Goal: Task Accomplishment & Management: Use online tool/utility

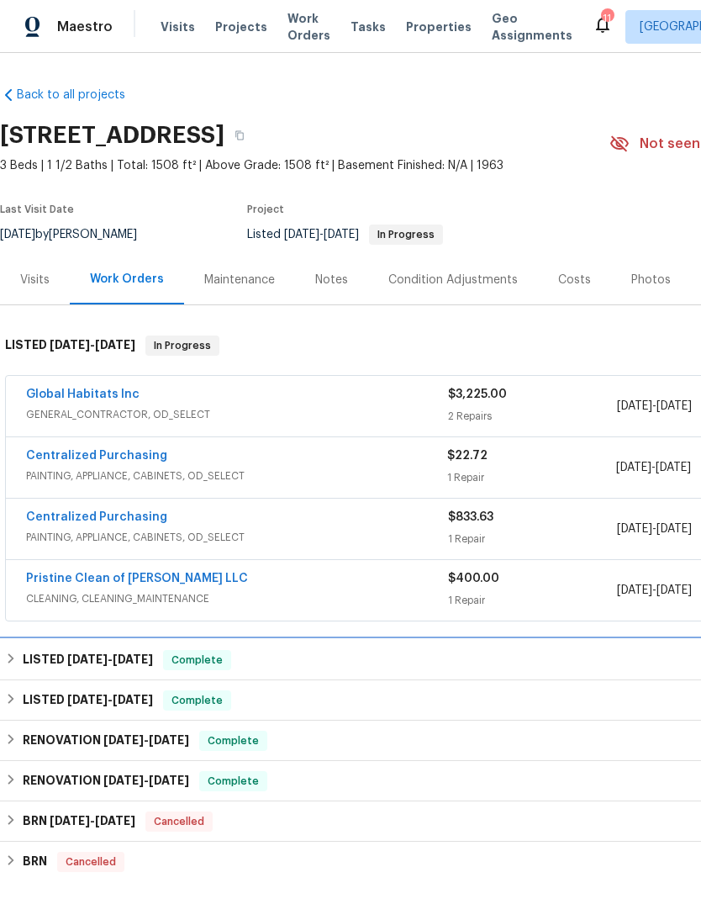
click at [68, 654] on span "[DATE]" at bounding box center [87, 659] width 40 height 12
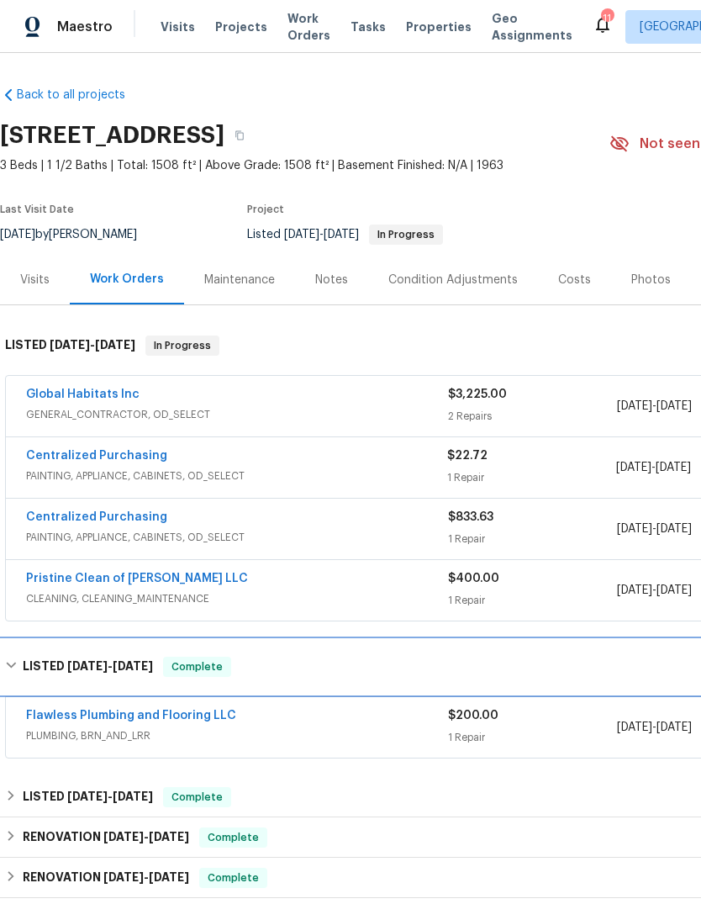
click at [74, 674] on h6 "LISTED [DATE] - [DATE]" at bounding box center [88, 666] width 130 height 20
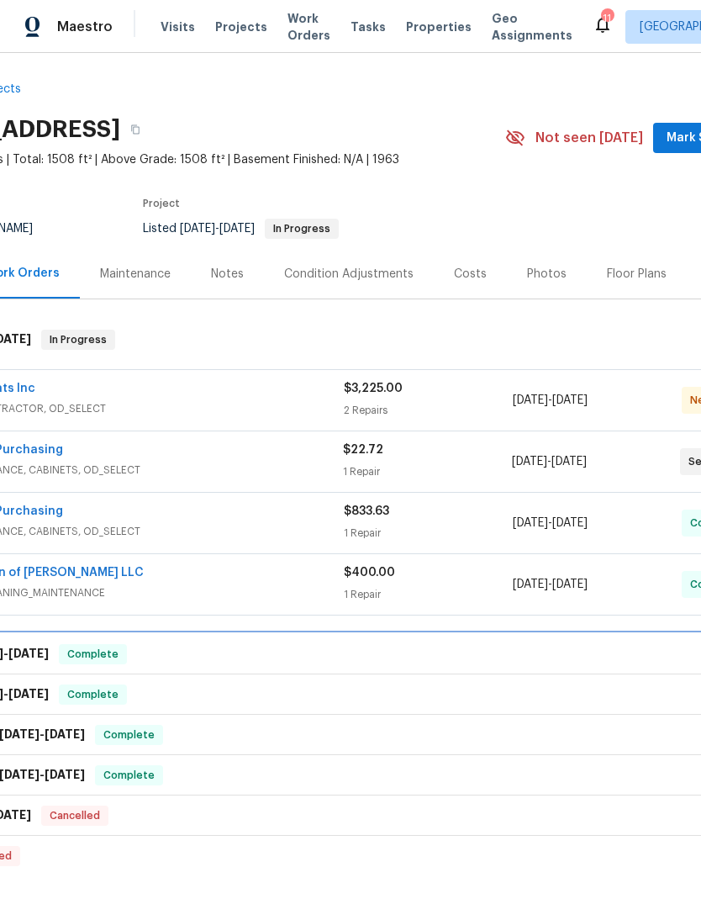
scroll to position [0, 95]
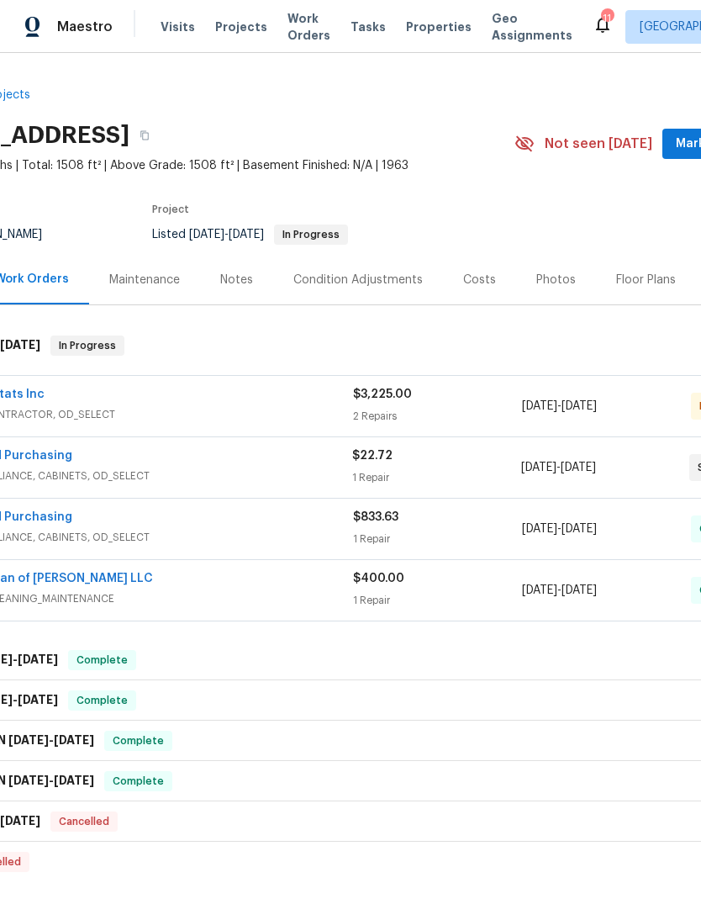
click at [265, 393] on div "Global Habitats Inc" at bounding box center [142, 396] width 422 height 20
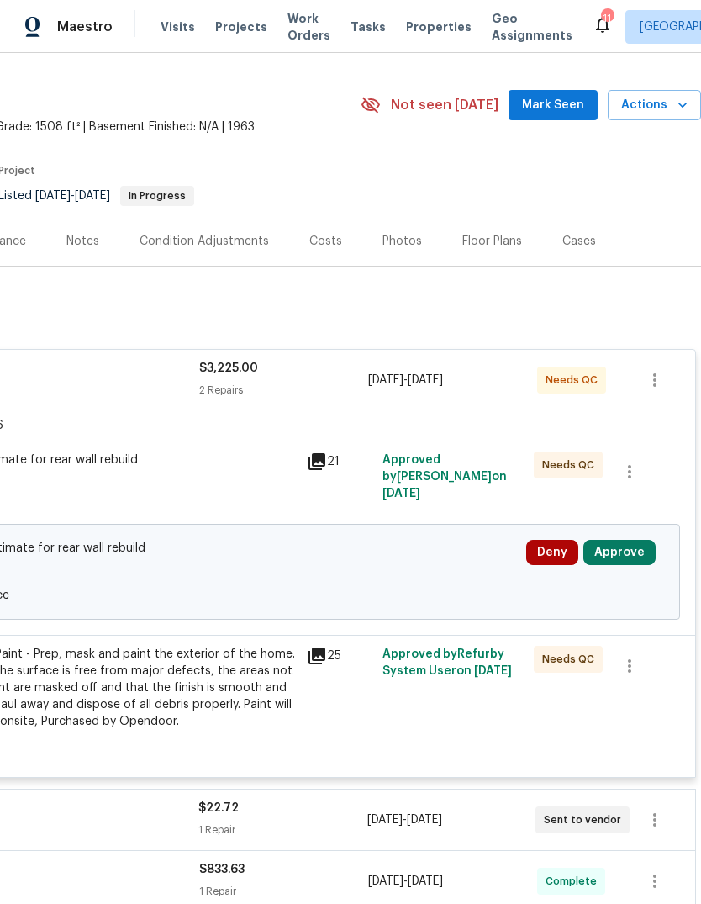
scroll to position [41, 249]
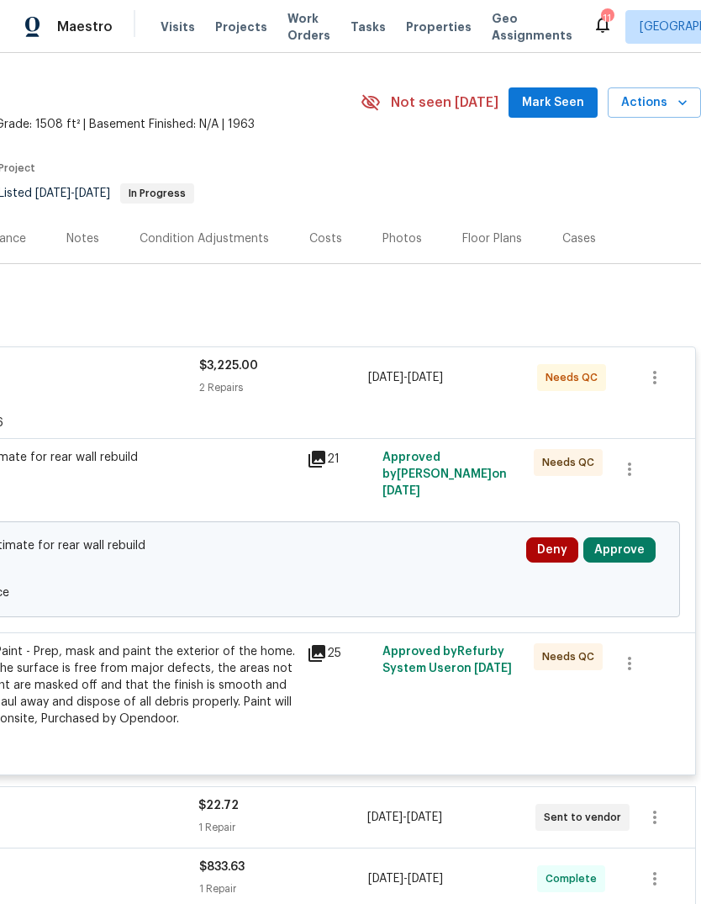
click at [626, 552] on button "Approve" at bounding box center [619, 549] width 72 height 25
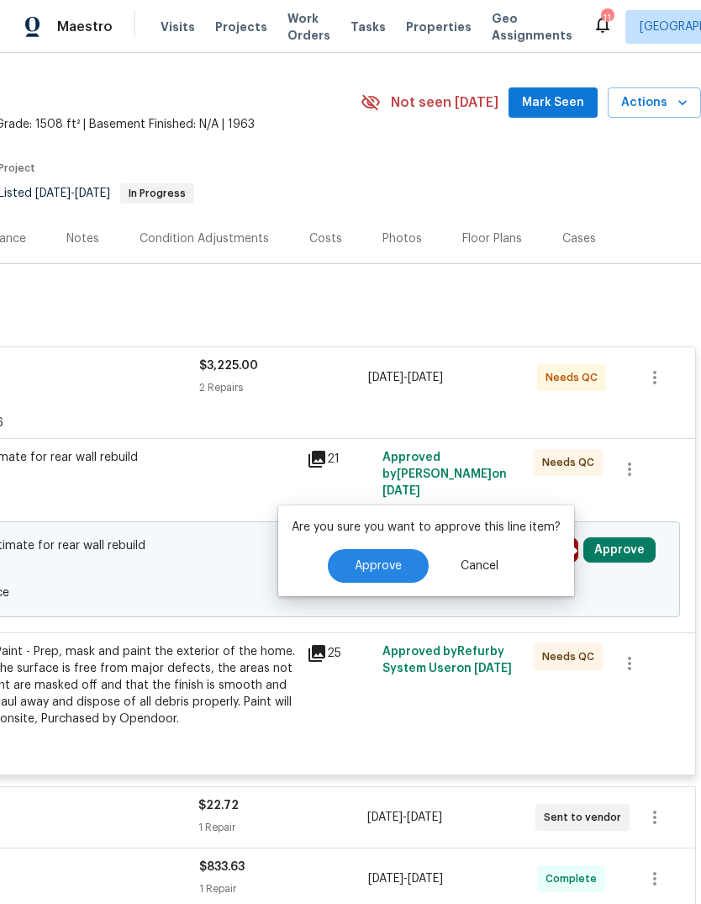
click at [356, 561] on span "Approve" at bounding box center [378, 566] width 47 height 13
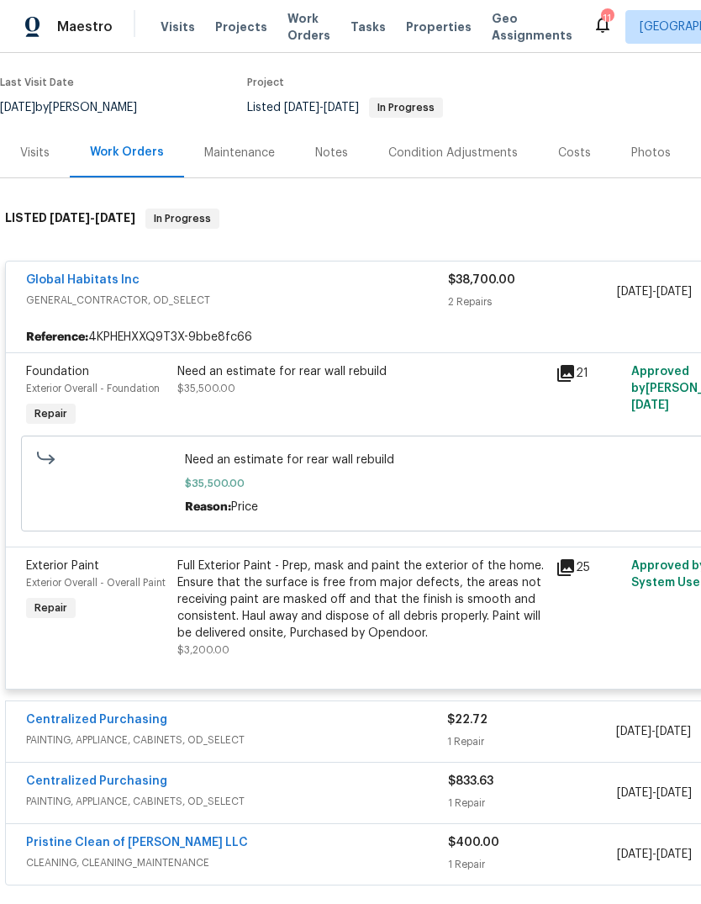
scroll to position [127, 0]
click at [85, 277] on link "Global Habitats Inc" at bounding box center [82, 280] width 113 height 12
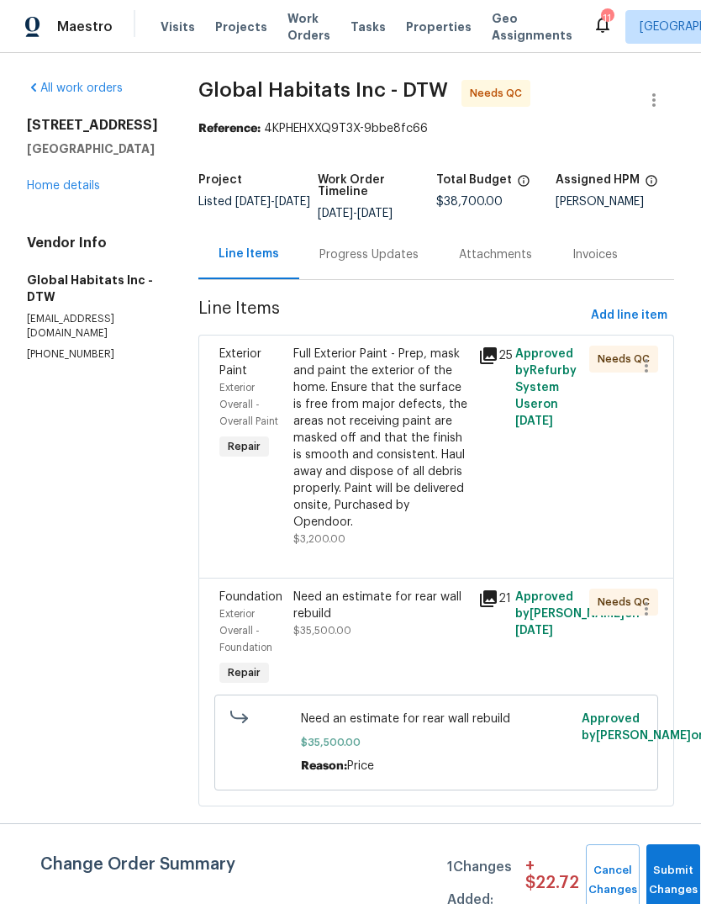
click at [335, 261] on div "Progress Updates" at bounding box center [368, 254] width 99 height 17
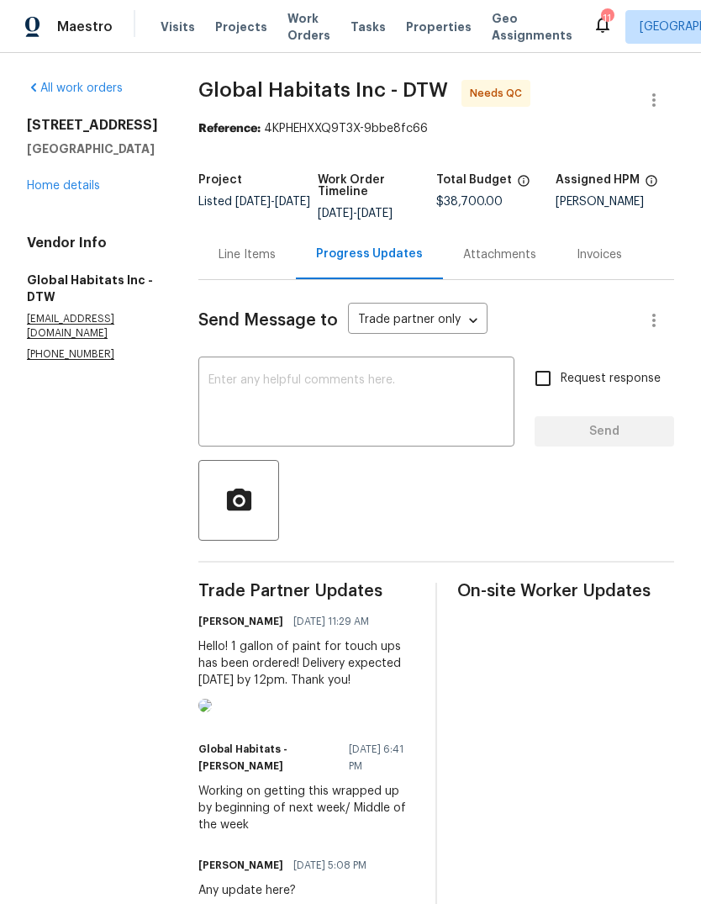
click at [219, 256] on div "Line Items" at bounding box center [247, 254] width 57 height 17
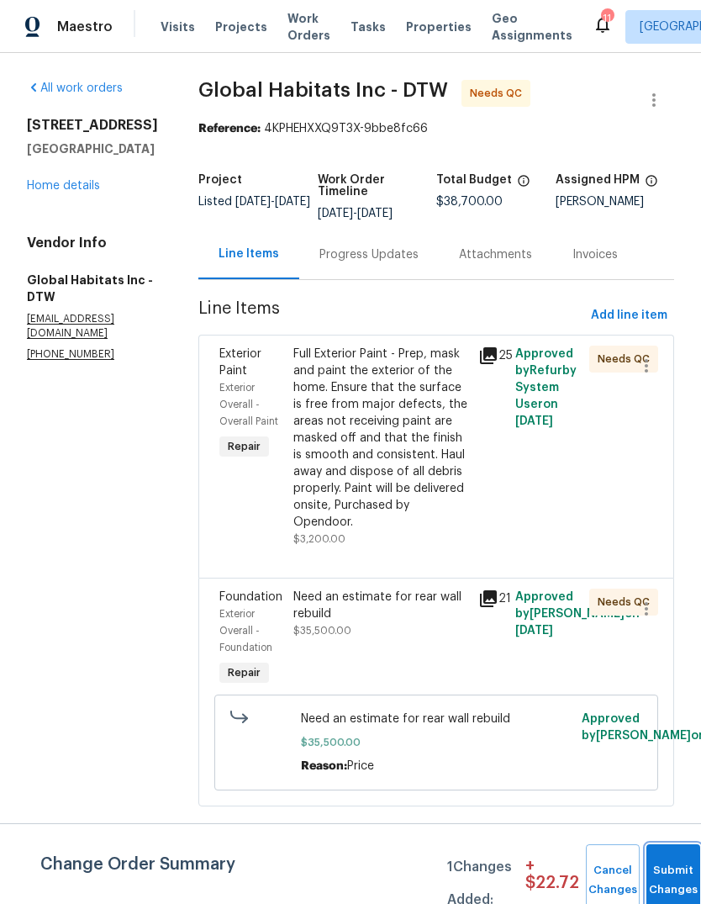
click at [662, 871] on button "Submit Changes" at bounding box center [673, 880] width 54 height 72
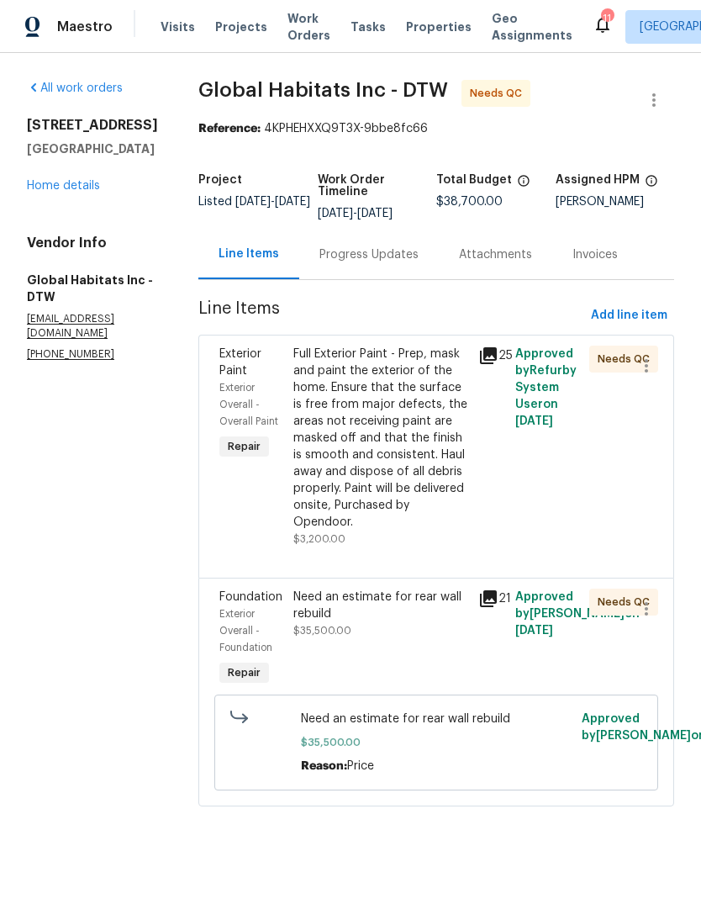
click at [318, 451] on div "Full Exterior Paint - Prep, mask and paint the exterior of the home. Ensure tha…" at bounding box center [380, 437] width 175 height 185
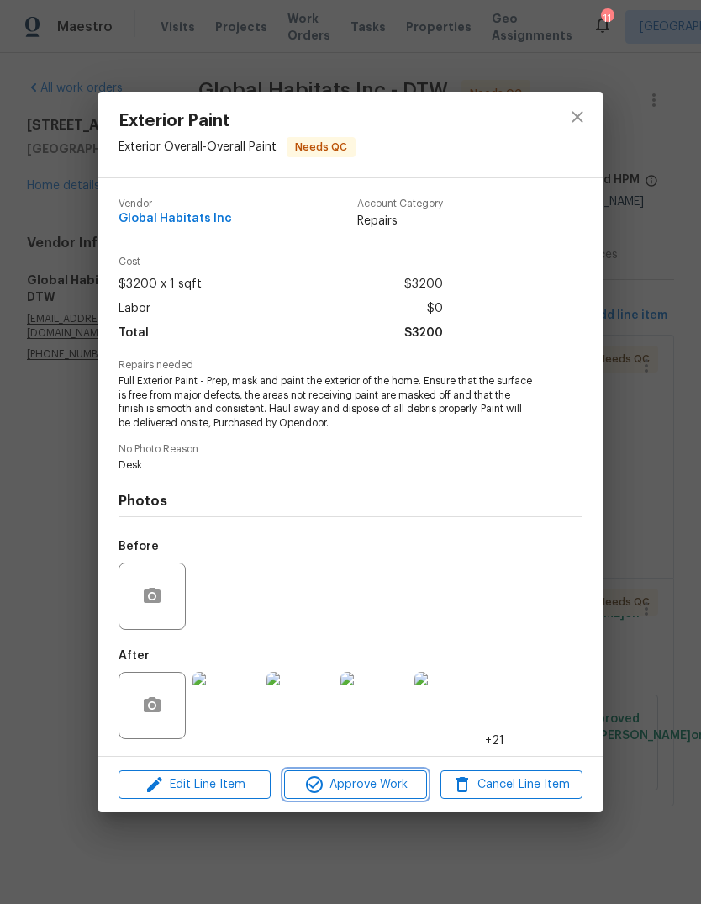
click at [340, 784] on span "Approve Work" at bounding box center [355, 784] width 132 height 21
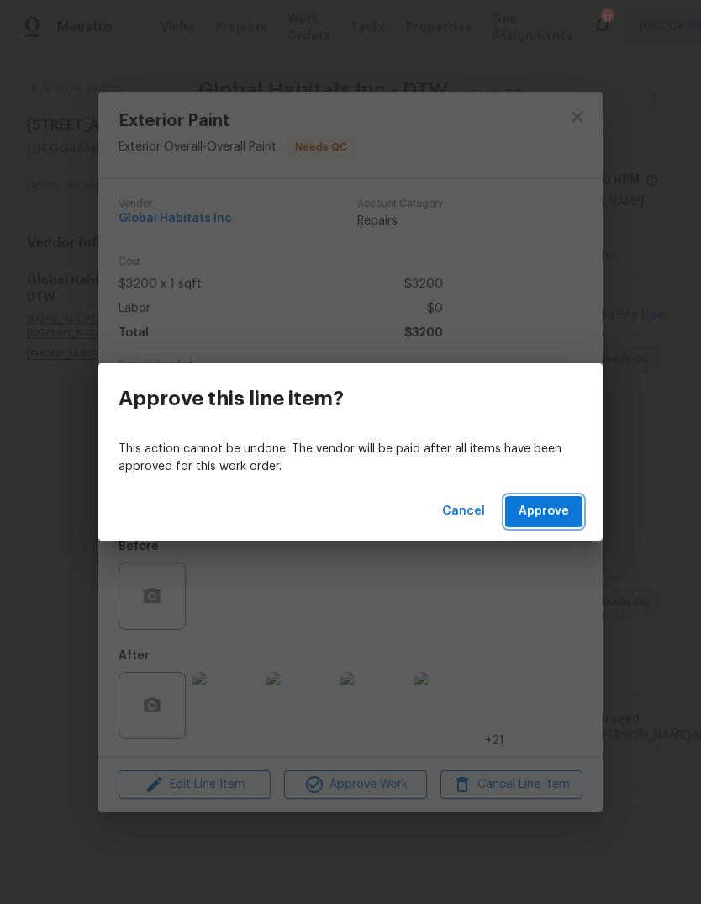
click at [533, 506] on span "Approve" at bounding box center [544, 511] width 50 height 21
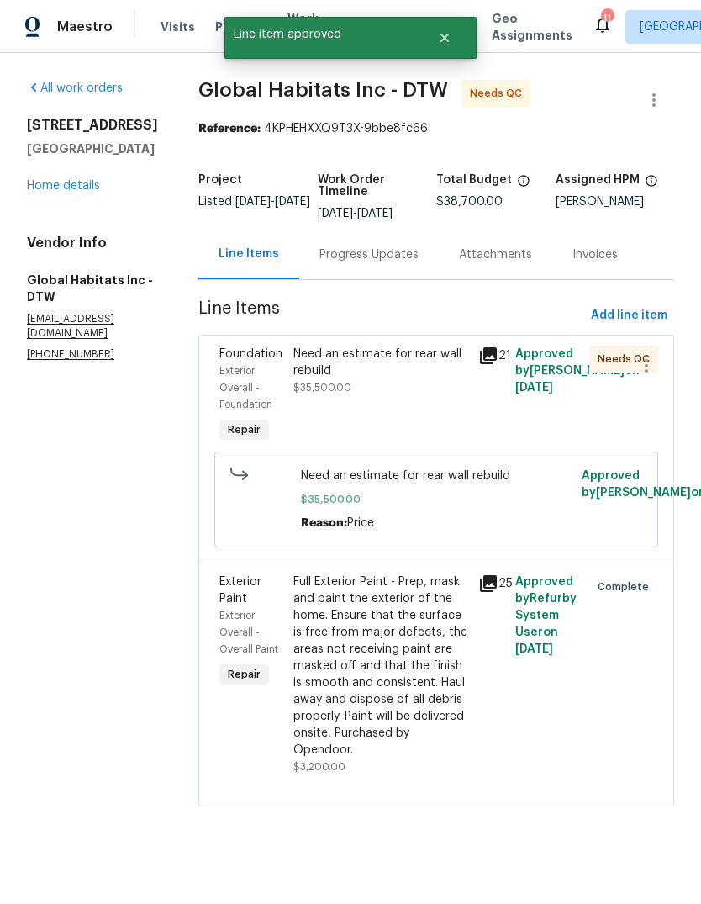
click at [298, 381] on div "Need an estimate for rear wall rebuild $35,500.00" at bounding box center [380, 370] width 175 height 50
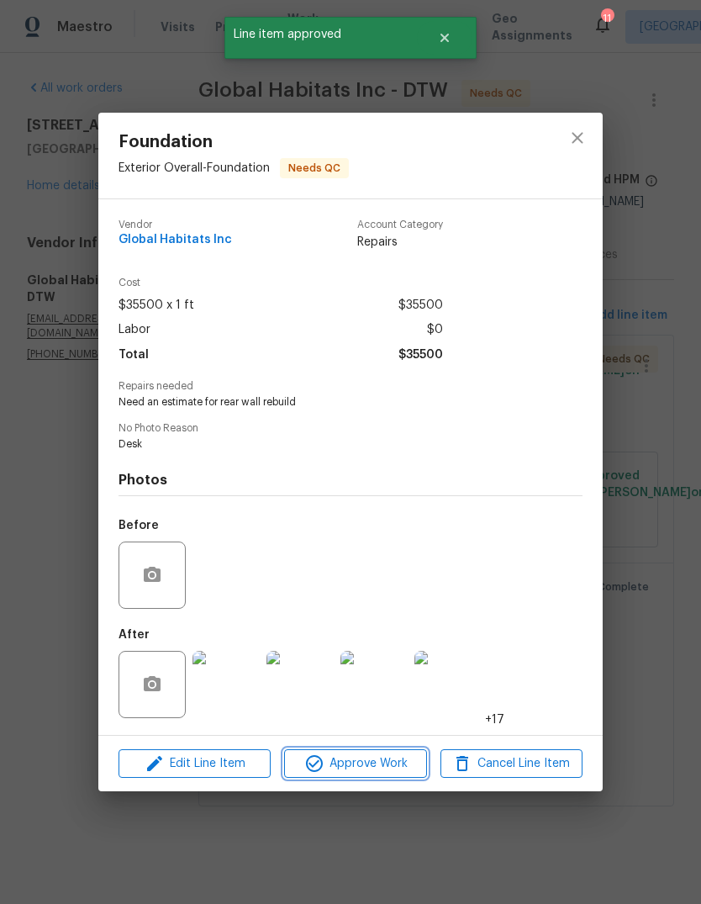
click at [340, 769] on span "Approve Work" at bounding box center [355, 763] width 132 height 21
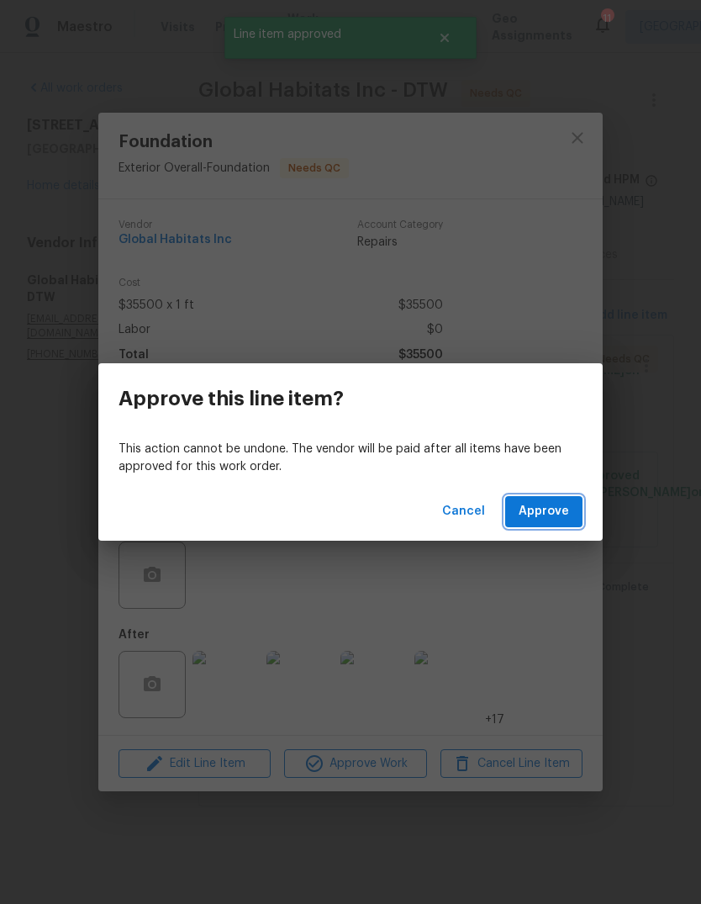
click at [530, 513] on span "Approve" at bounding box center [544, 511] width 50 height 21
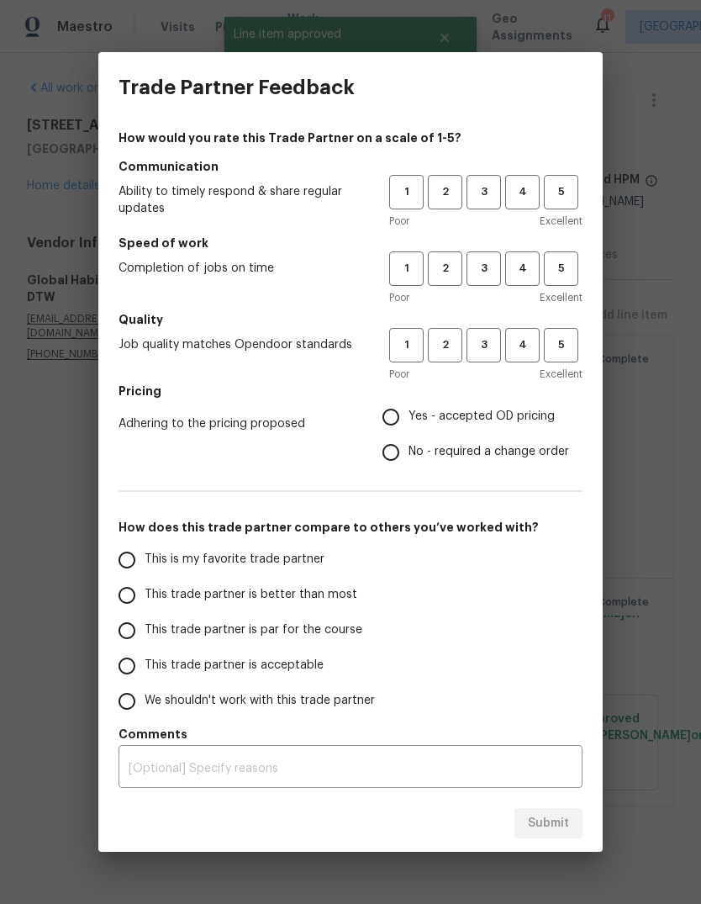
click at [74, 465] on div "Trade Partner Feedback How would you rate this Trade Partner on a scale of 1-5?…" at bounding box center [350, 452] width 701 height 904
click at [487, 194] on span "3" at bounding box center [483, 191] width 31 height 19
click at [483, 261] on span "3" at bounding box center [483, 268] width 31 height 19
click at [481, 345] on span "3" at bounding box center [483, 344] width 31 height 19
click at [398, 453] on input "No - required a change order" at bounding box center [390, 452] width 35 height 35
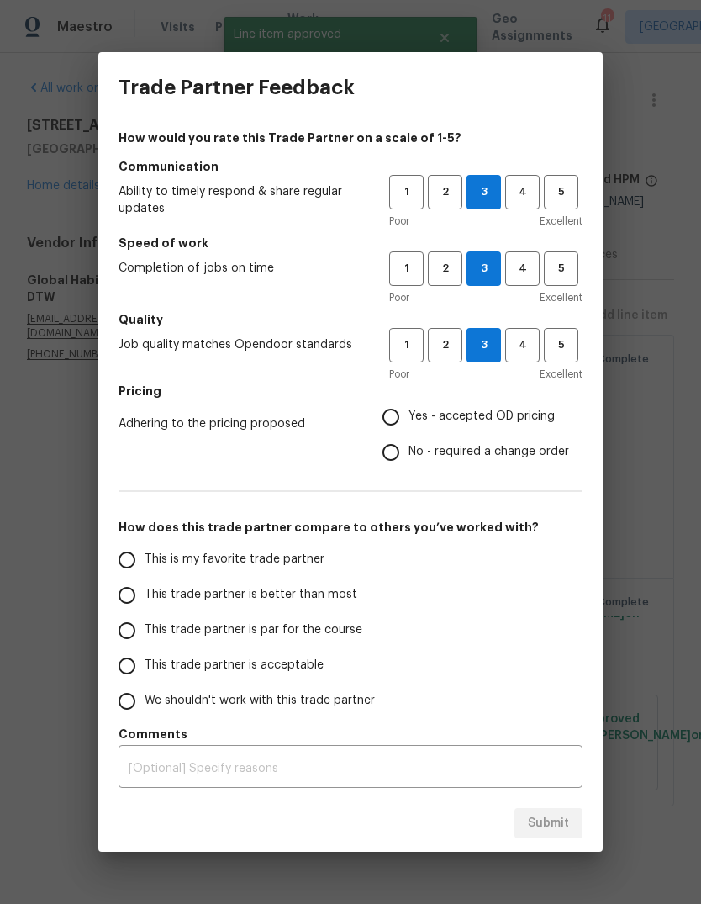
radio input "true"
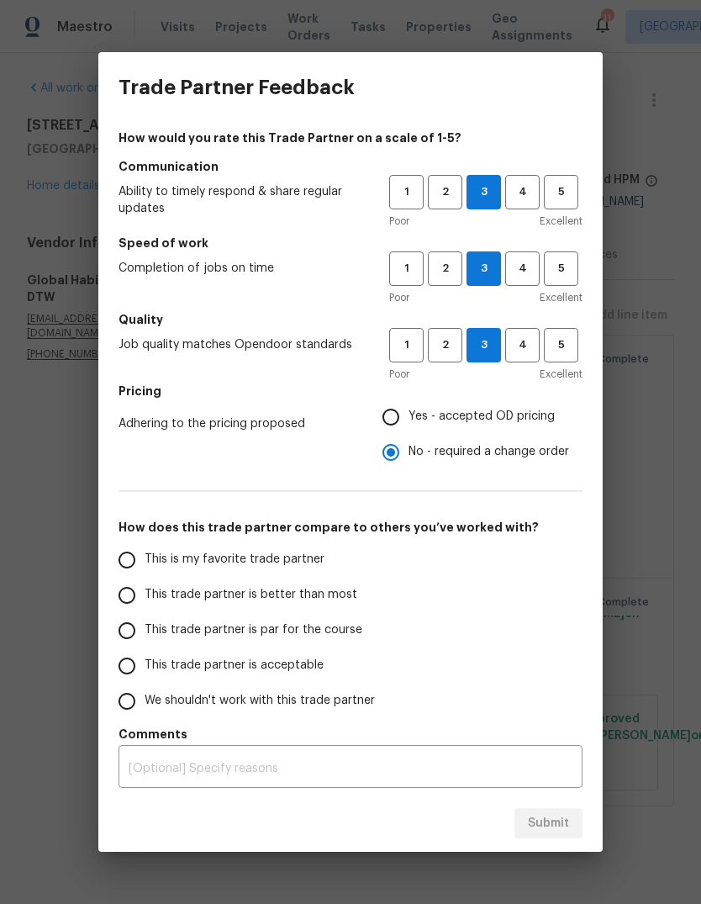
click at [133, 628] on input "This trade partner is par for the course" at bounding box center [126, 630] width 35 height 35
click at [551, 820] on span "Submit" at bounding box center [548, 823] width 41 height 21
radio input "true"
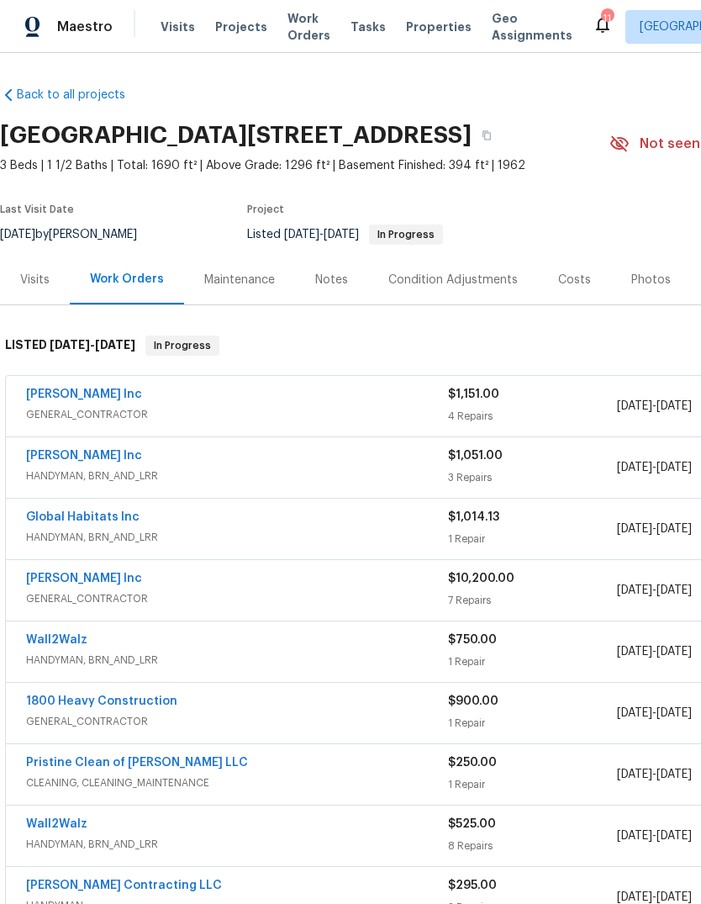
click at [230, 260] on div "Maintenance" at bounding box center [239, 280] width 111 height 50
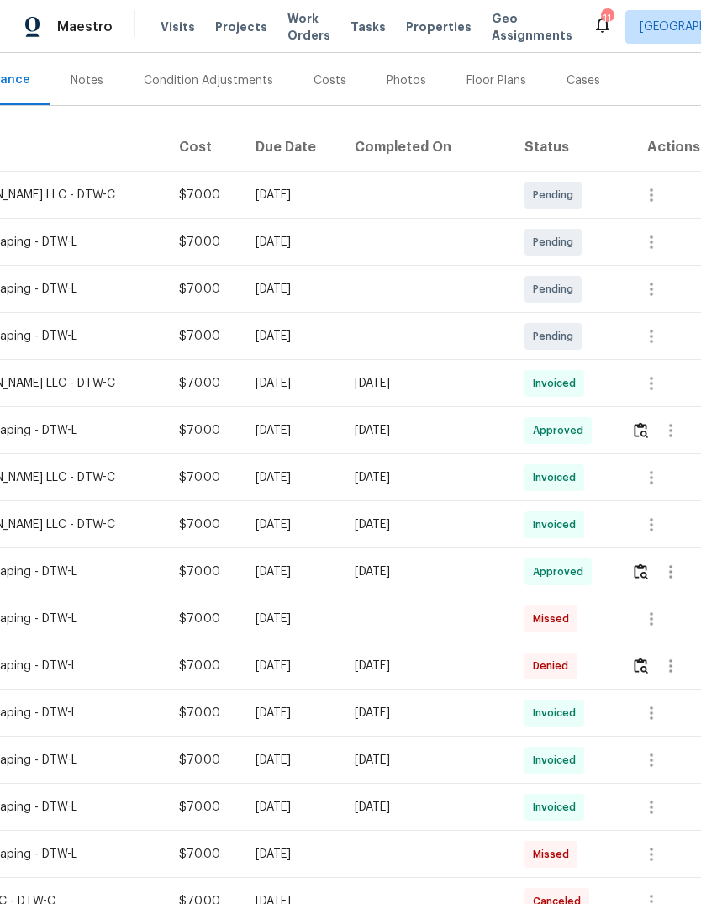
scroll to position [195, 249]
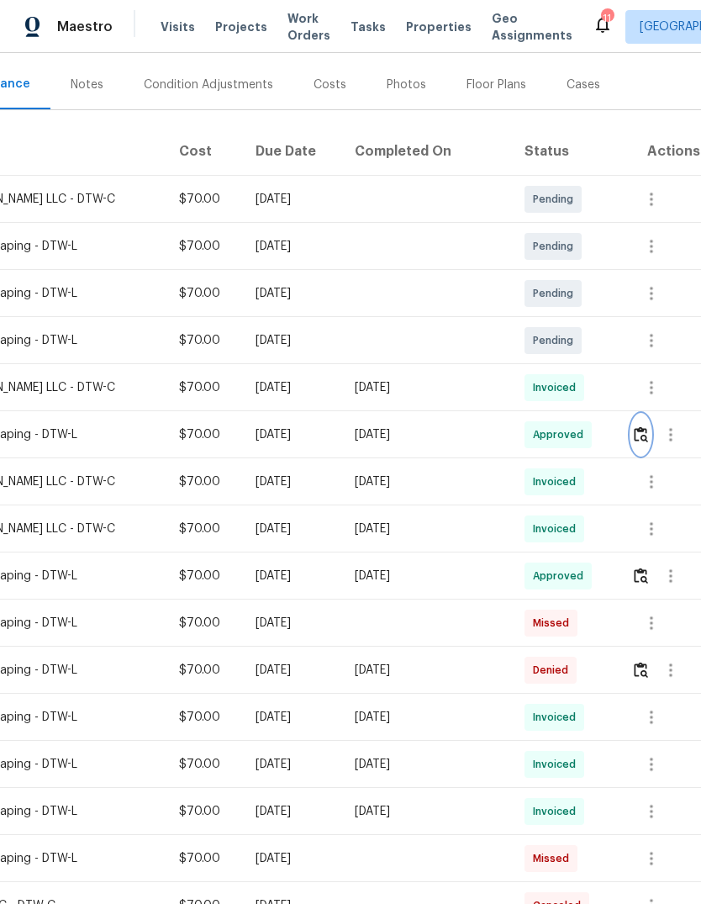
click at [634, 434] on img "button" at bounding box center [641, 434] width 14 height 16
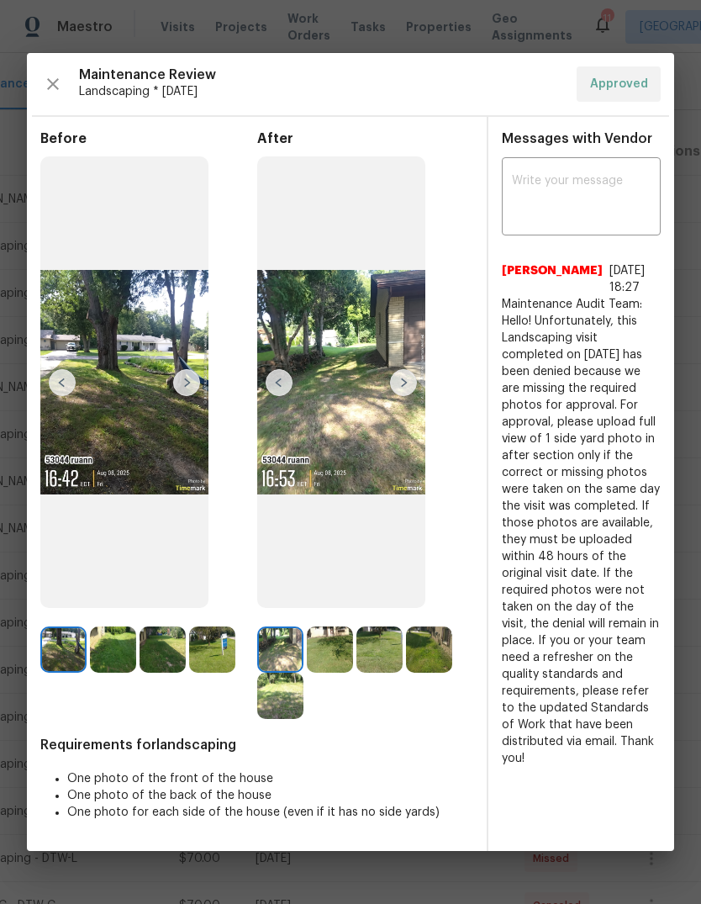
click at [567, 175] on textarea at bounding box center [581, 198] width 139 height 47
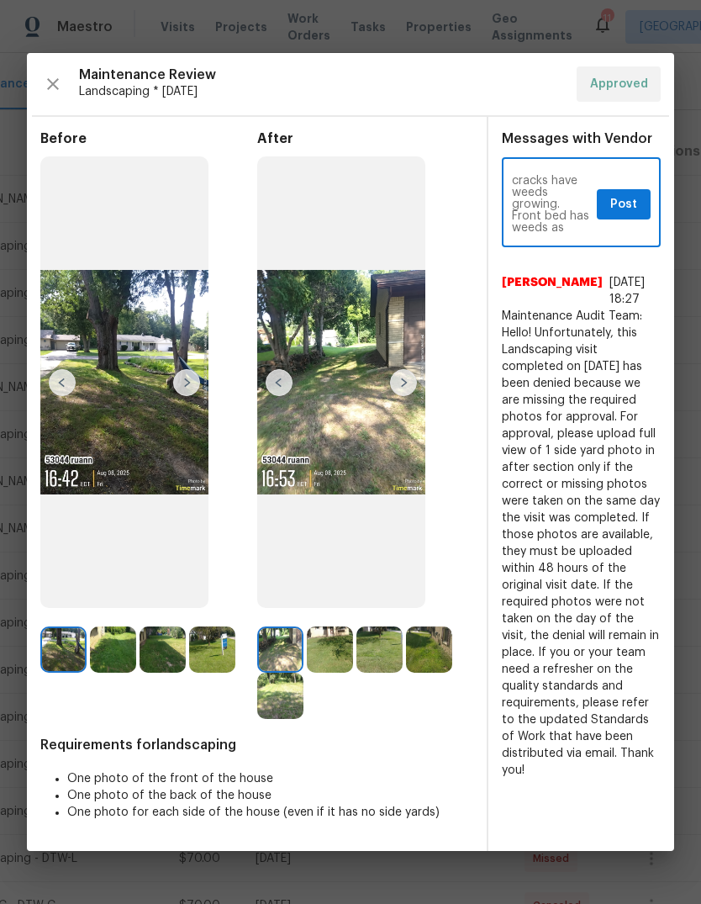
scroll to position [82, 0]
type textarea "I’m aligned with this denial. At thr home in person now. Driveway cracks have w…"
click at [605, 189] on button "Post" at bounding box center [624, 204] width 54 height 31
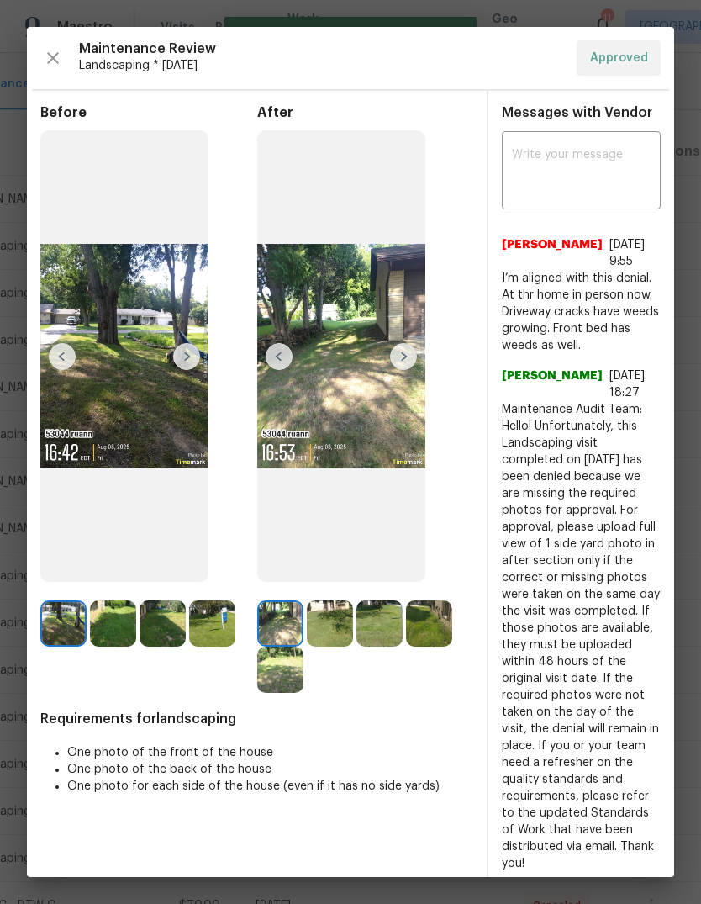
scroll to position [0, 0]
